Goal: Use online tool/utility: Utilize a website feature to perform a specific function

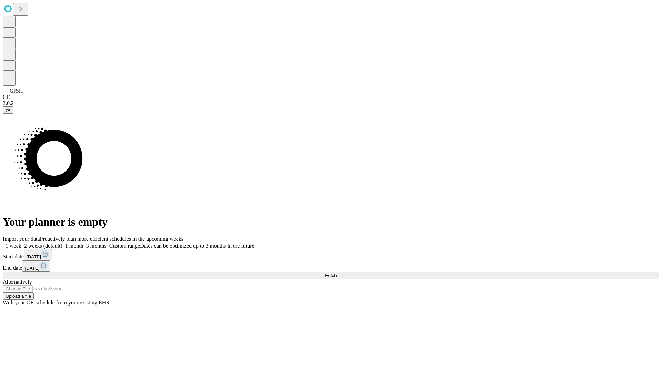
click at [337, 273] on span "Fetch" at bounding box center [330, 275] width 11 height 5
